Goal: Transaction & Acquisition: Purchase product/service

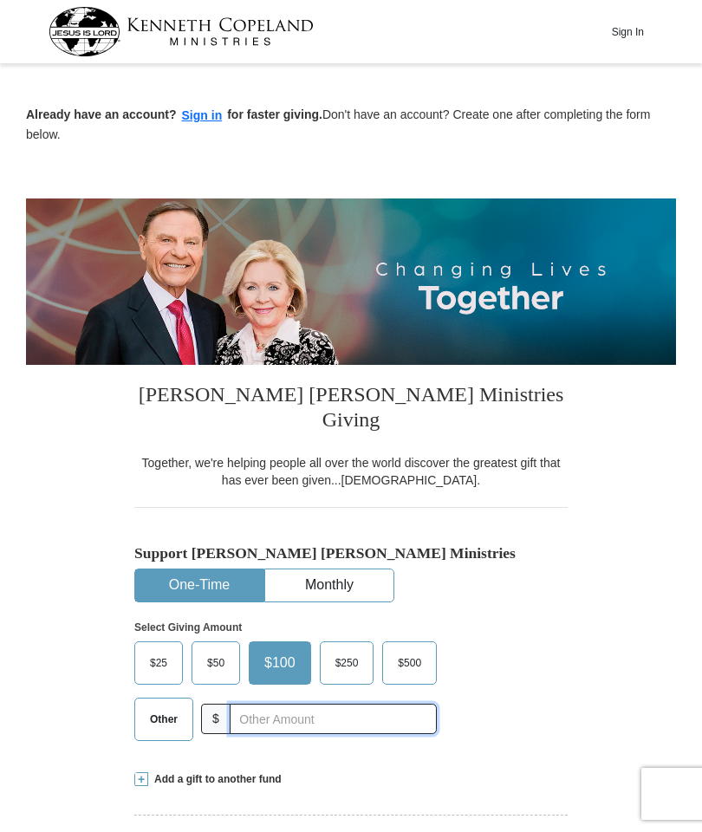
click at [321, 704] on input "text" at bounding box center [333, 719] width 207 height 30
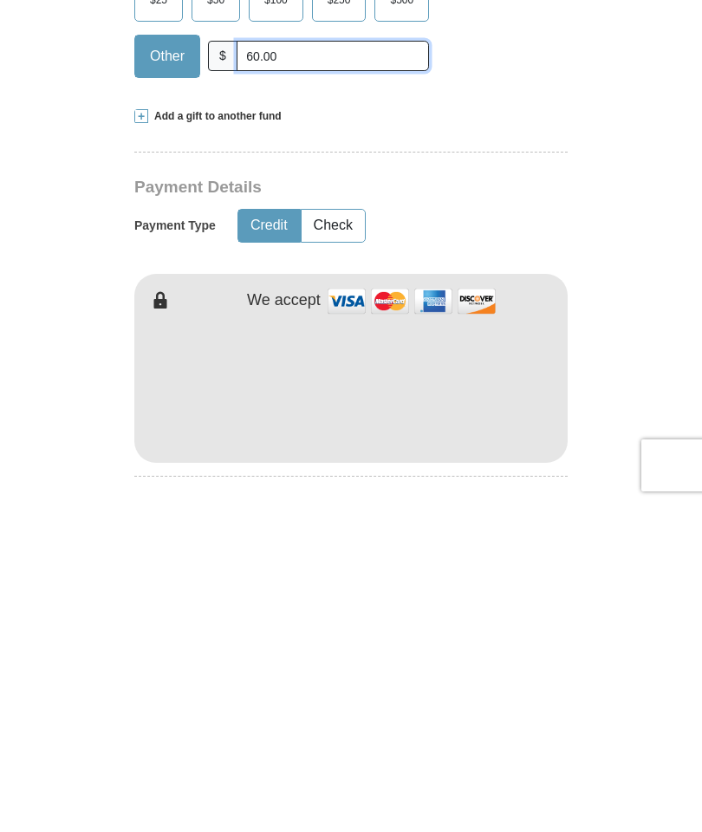
scroll to position [334, 0]
type input "60.00"
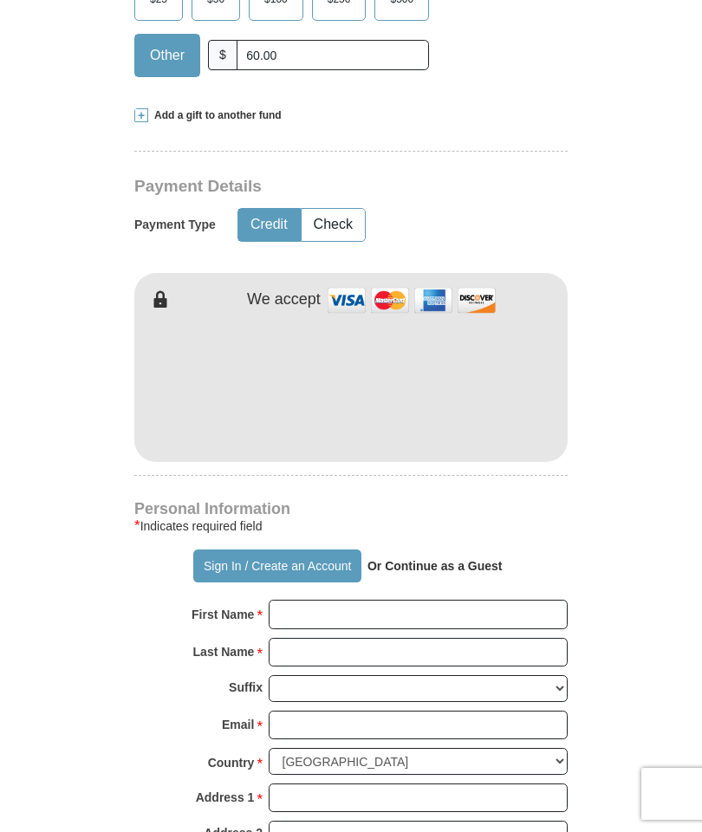
scroll to position [663, 0]
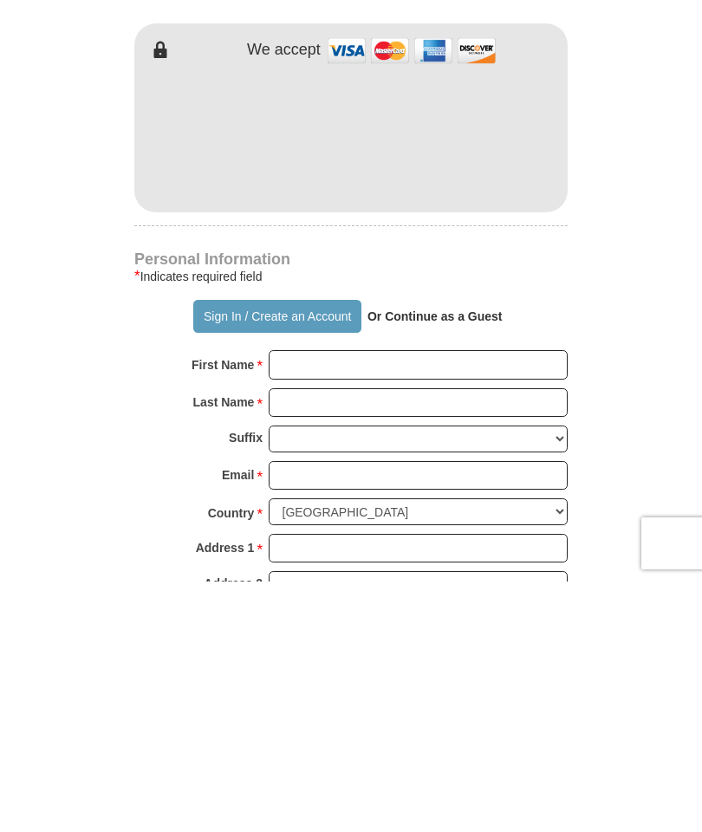
click at [479, 552] on p "Or Continue as a Guest" at bounding box center [434, 566] width 147 height 29
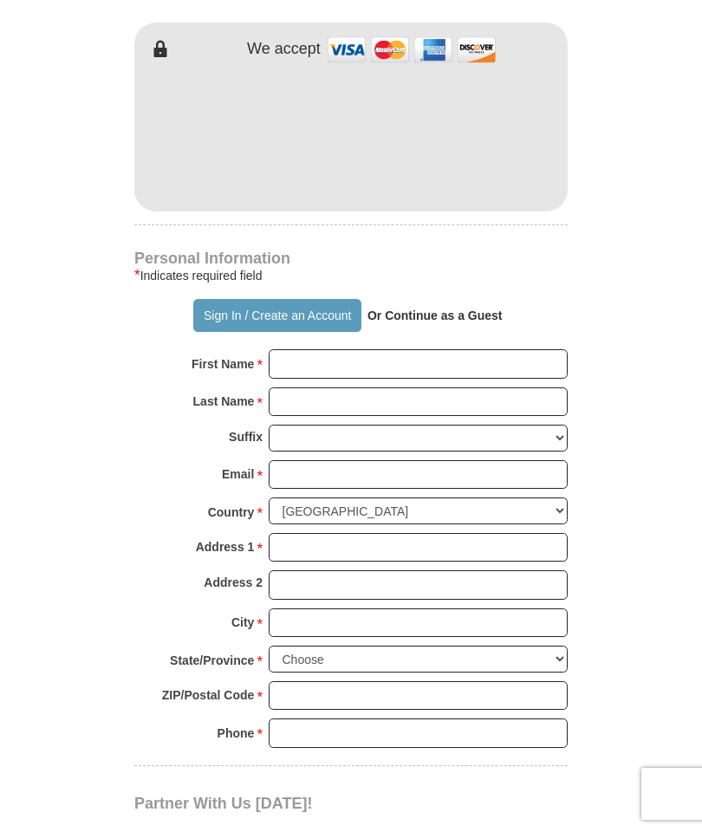
click at [451, 308] on strong "Or Continue as a Guest" at bounding box center [434, 315] width 135 height 14
click at [458, 308] on strong "Or Continue as a Guest" at bounding box center [434, 315] width 135 height 14
click at [435, 308] on strong "Or Continue as a Guest" at bounding box center [434, 315] width 135 height 14
click at [315, 349] on input "First Name *" at bounding box center [418, 363] width 299 height 29
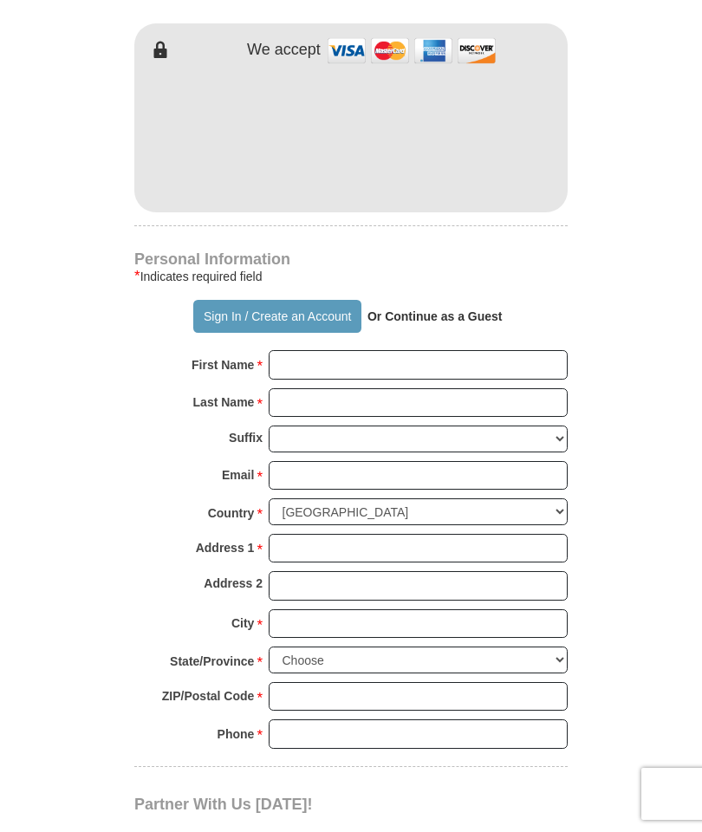
type input "ESTER"
type input "[PERSON_NAME]"
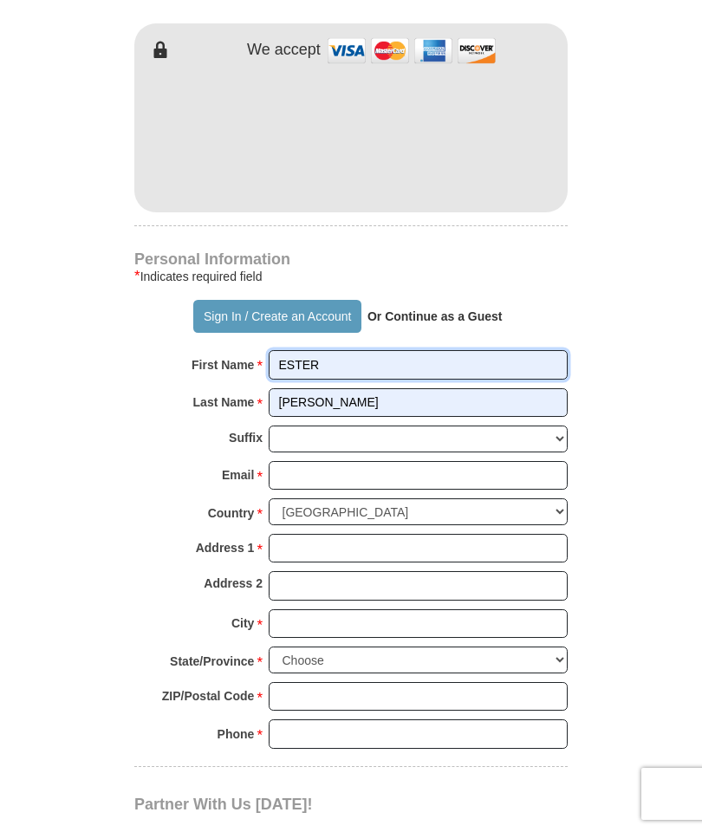
scroll to position [914, 0]
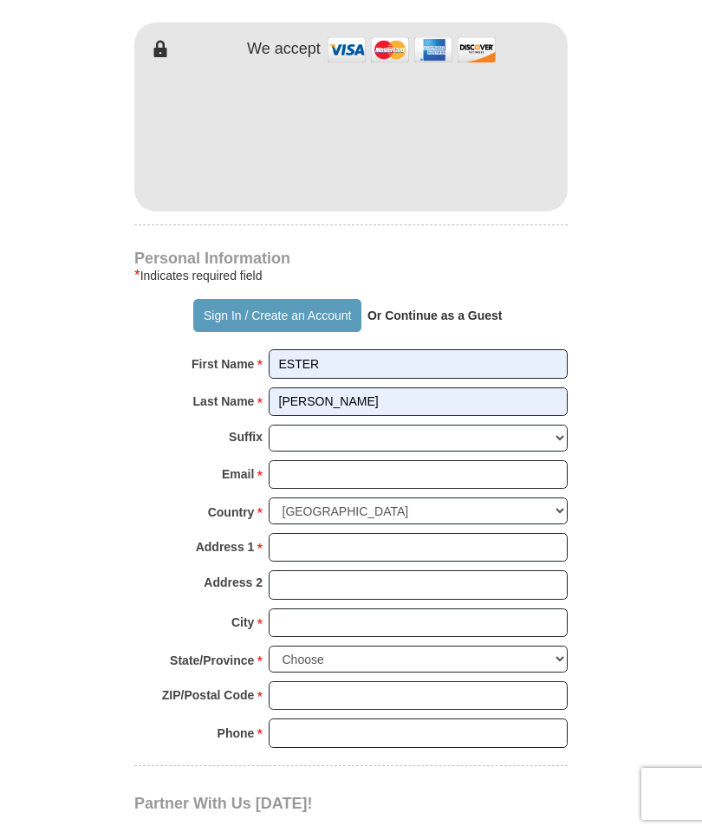
click at [349, 460] on input "Email *" at bounding box center [418, 474] width 299 height 29
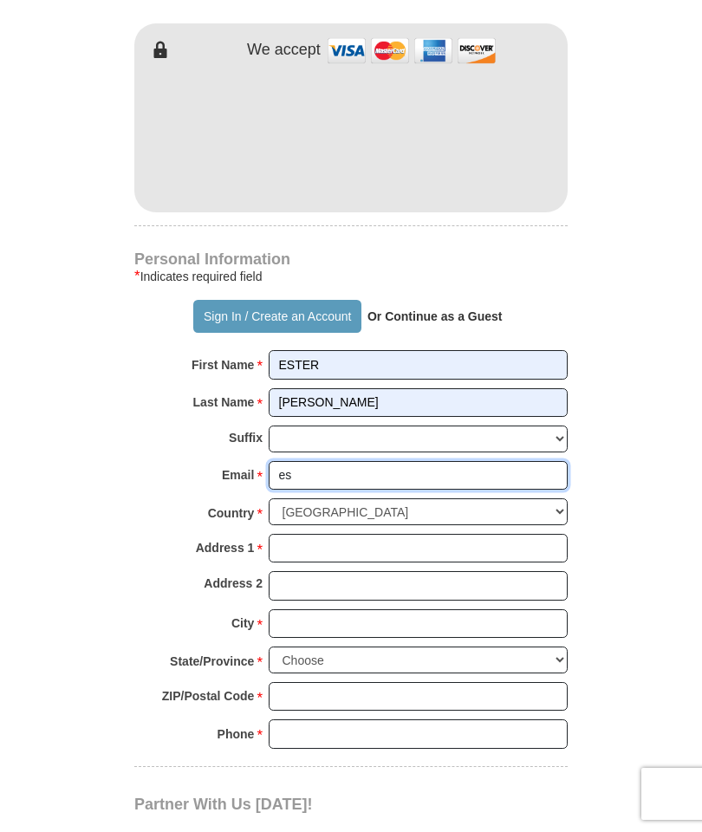
type input "[EMAIL_ADDRESS][DOMAIN_NAME]"
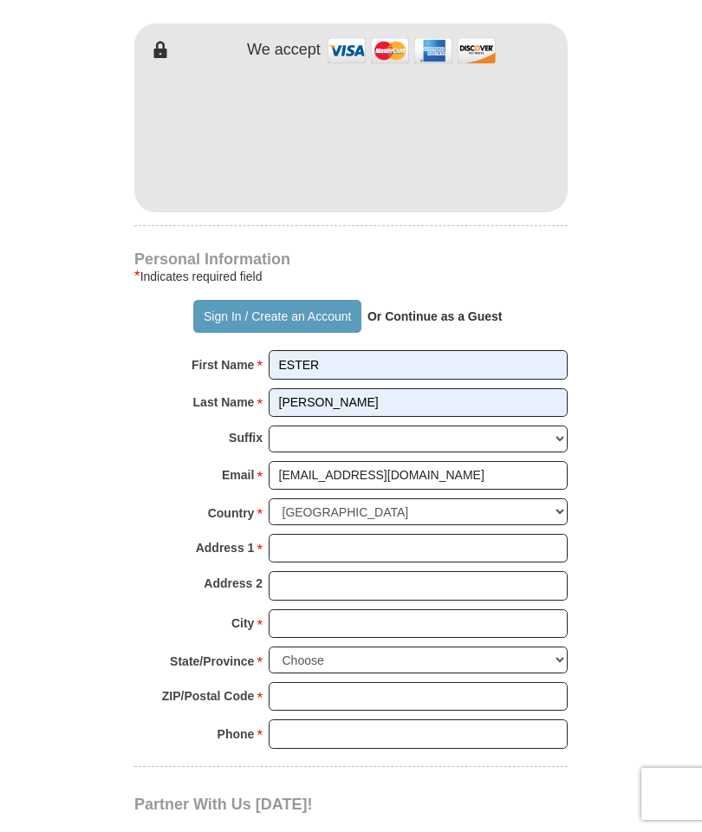
scroll to position [914, 0]
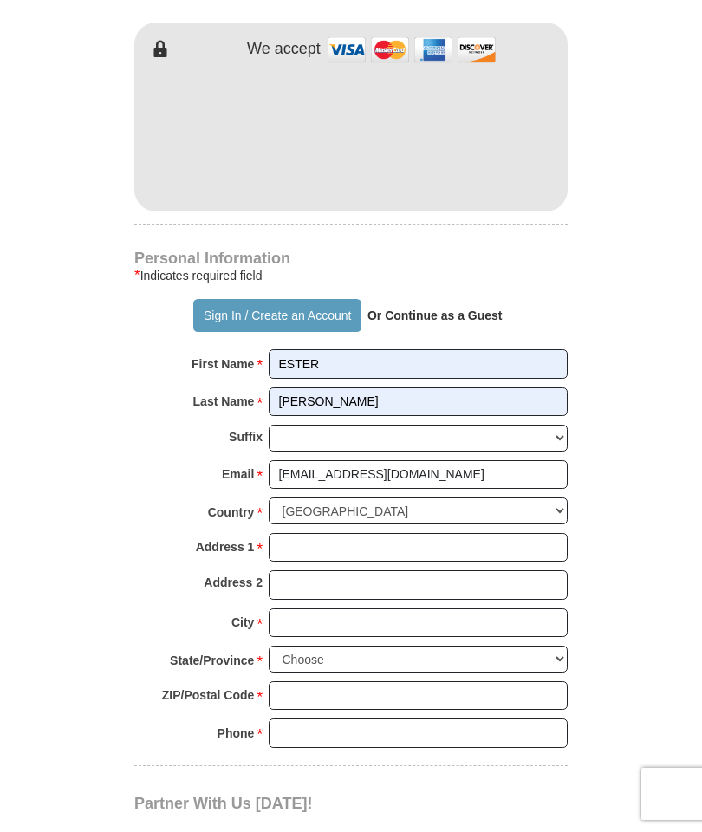
click at [340, 533] on input "Address 1 *" at bounding box center [418, 547] width 299 height 29
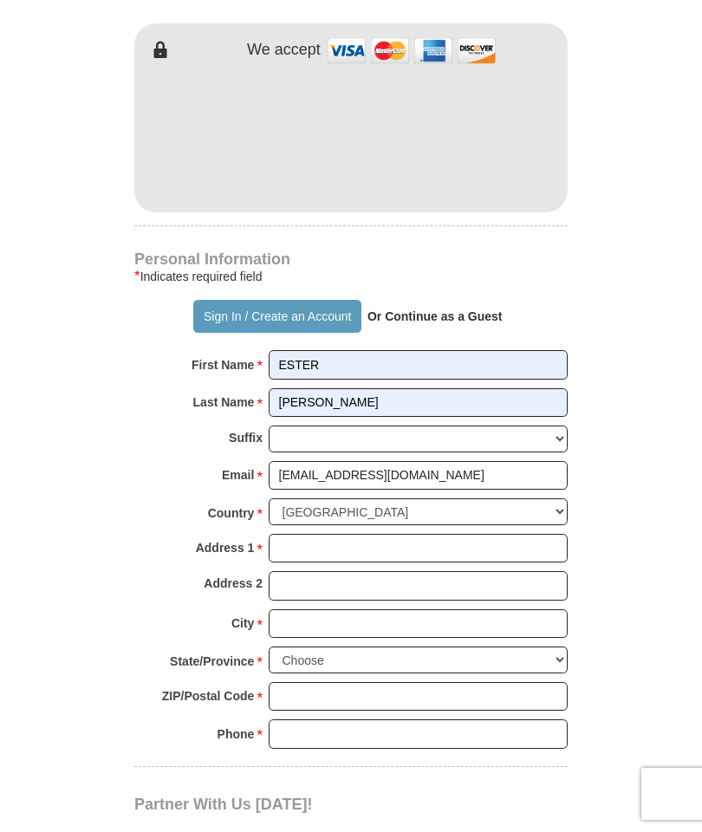
type input "[STREET_ADDRESS][PERSON_NAME]"
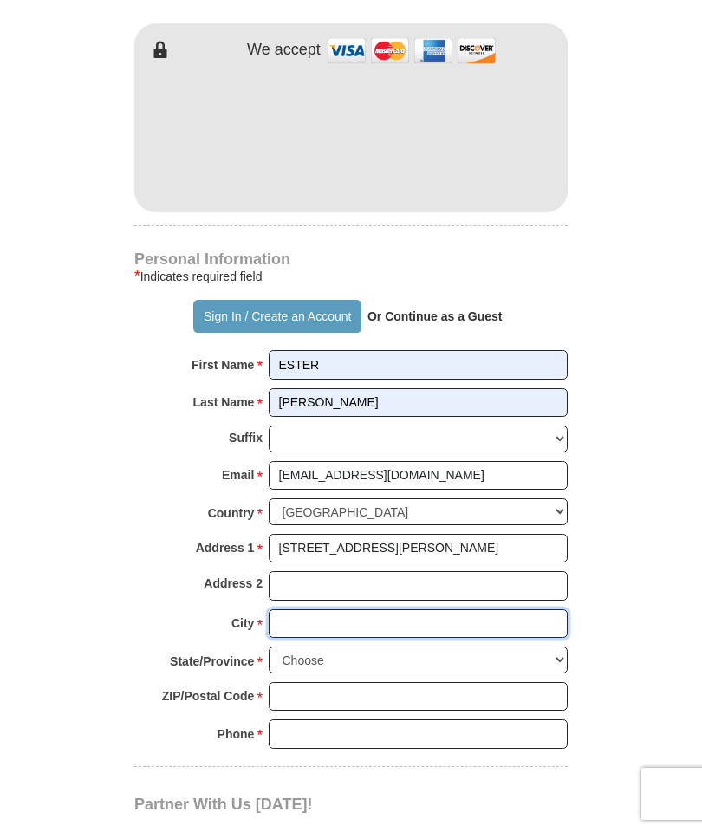
type input "DOUGLASVILLE"
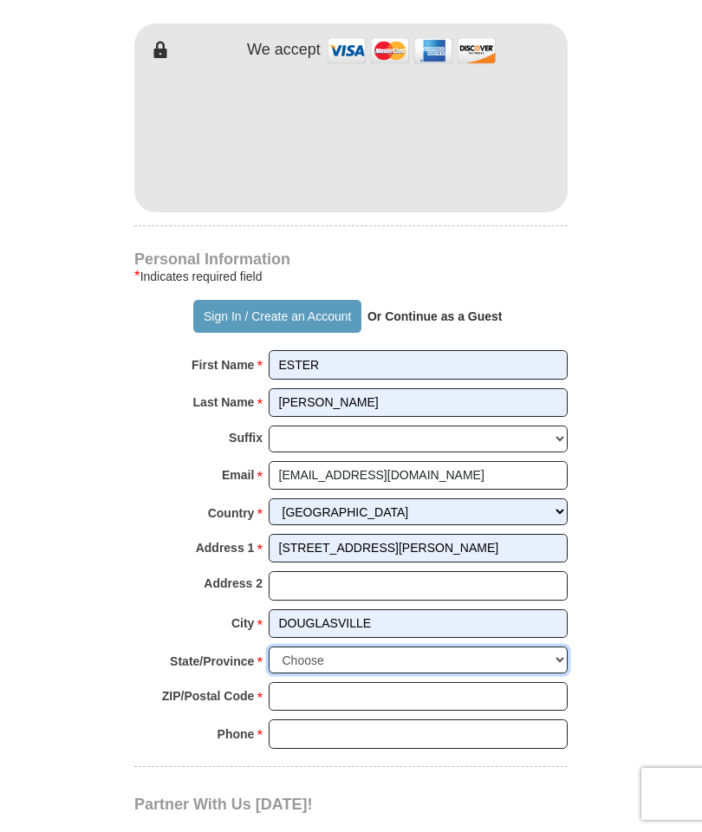
select select "GA"
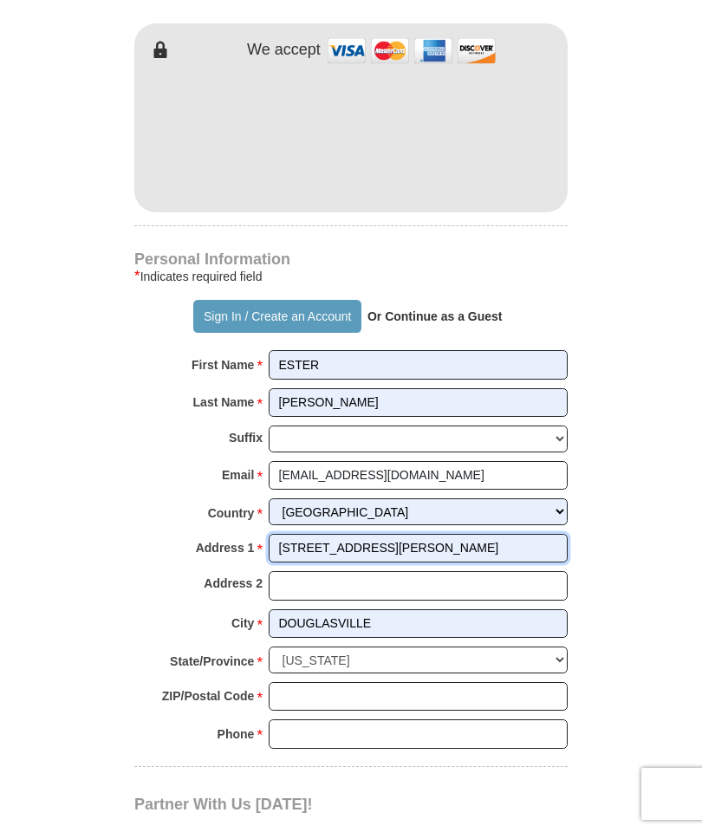
scroll to position [914, 0]
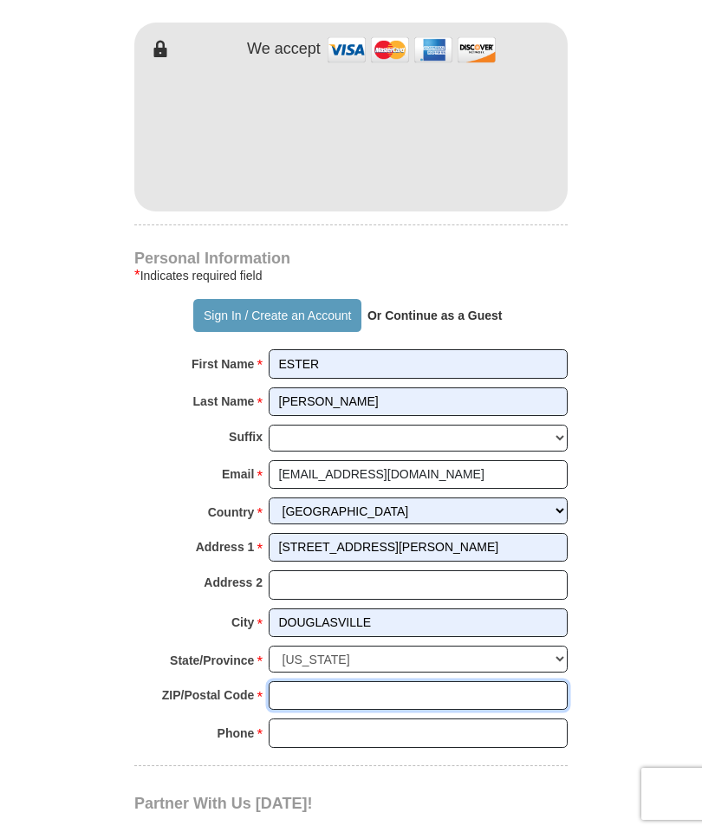
type input "30135-5025"
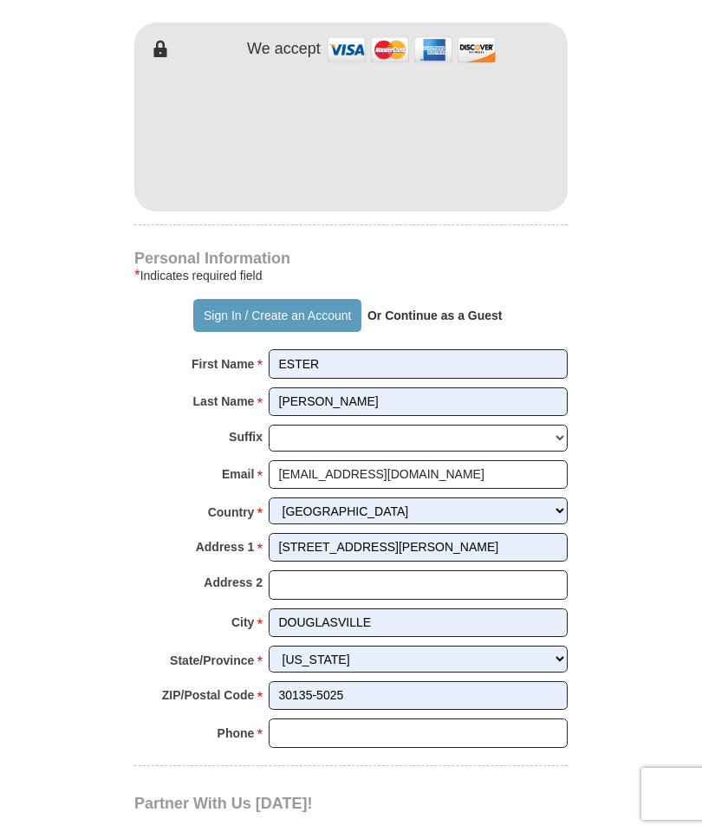
click at [370, 718] on input "Phone * *" at bounding box center [418, 732] width 299 height 29
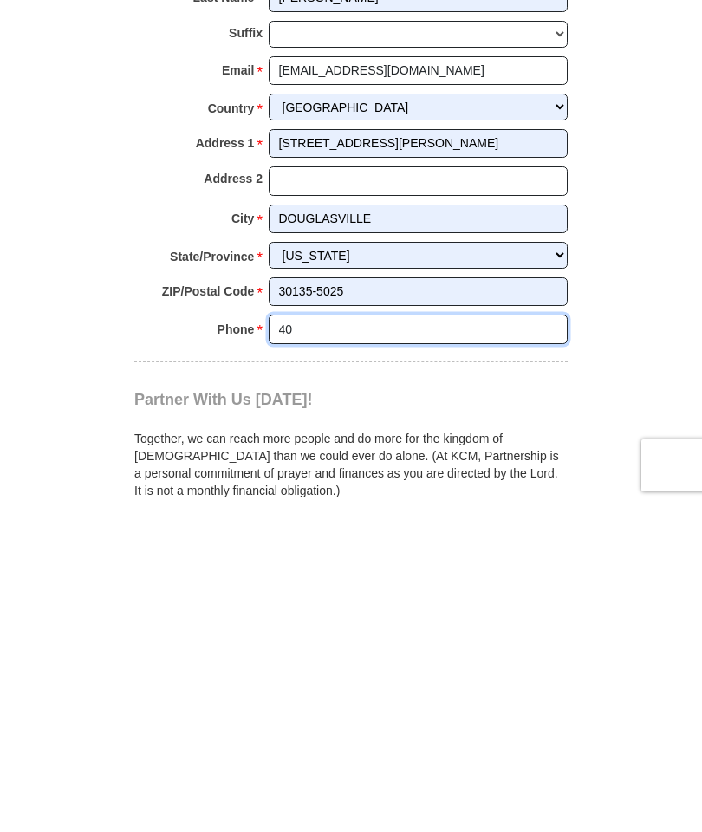
type input "[PHONE_NUMBER]"
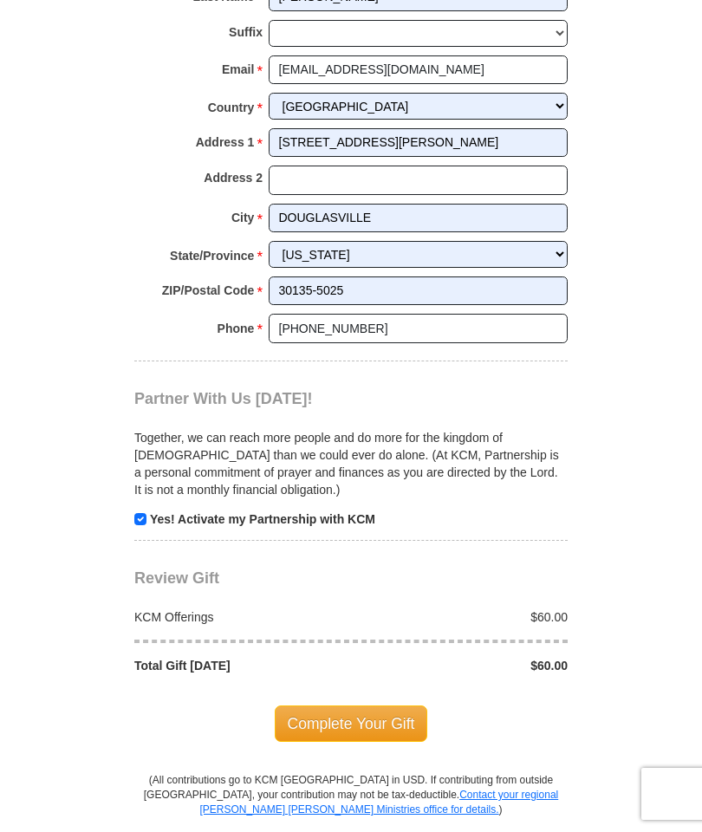
click at [404, 705] on span "Complete Your Gift" at bounding box center [351, 723] width 153 height 36
